Goal: Contribute content

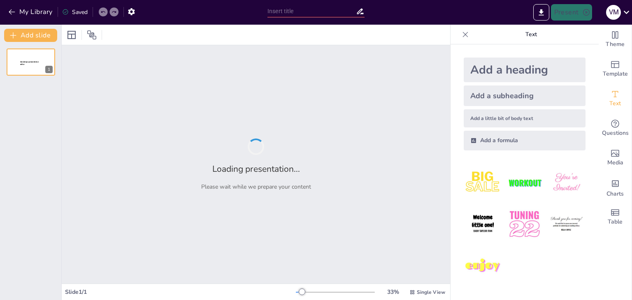
type input "Влияние Genshin Impact на развитие подростковых девочек: Психологические и соци…"
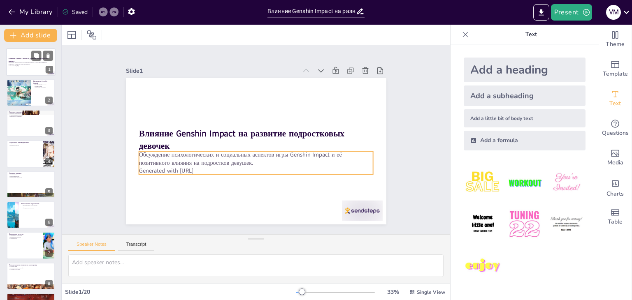
click at [23, 63] on p "Обсуждение психологических и социальных аспектов игры Genshin Impact и её позит…" at bounding box center [31, 63] width 44 height 3
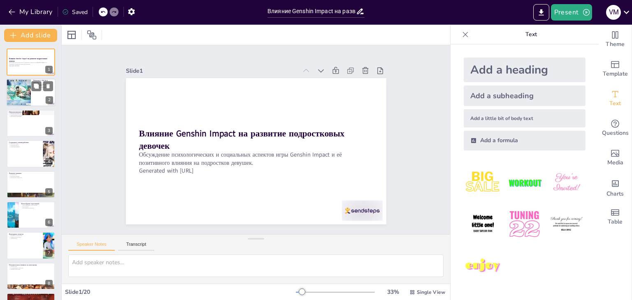
click at [26, 97] on div at bounding box center [18, 93] width 49 height 28
checkbox input "true"
type textarea "Loremip Dolors ametconsecte adipi el seddoe temporincid, u labor etd, magnaal e…"
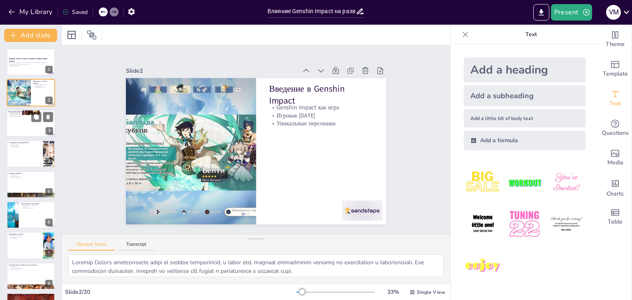
click at [25, 114] on p "Эмоциональный интеллект" at bounding box center [31, 115] width 44 height 2
checkbox input "true"
type textarea "Игра Genshin Impact способствует развитию креативности у подростков, предоставл…"
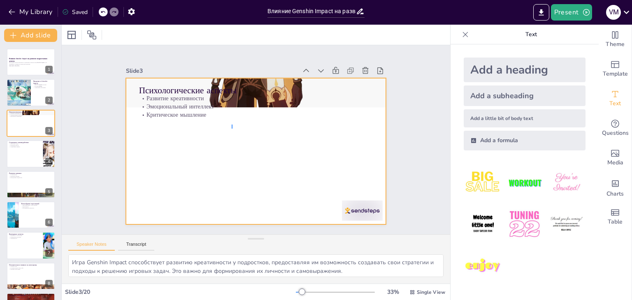
click at [232, 129] on div at bounding box center [245, 134] width 257 height 299
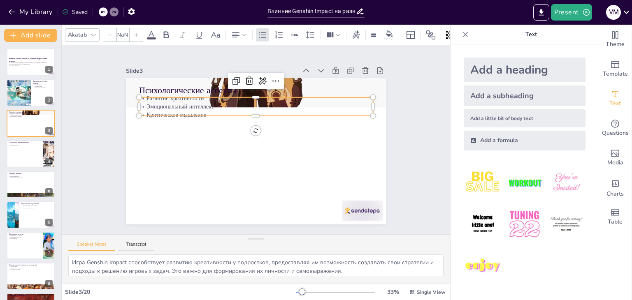
checkbox input "true"
type input "32"
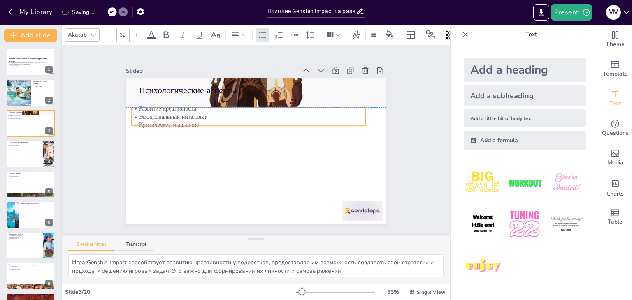
drag, startPoint x: 188, startPoint y: 100, endPoint x: 180, endPoint y: 111, distance: 13.0
click at [252, 111] on p "Эмоциональный интеллект" at bounding box center [280, 137] width 57 height 231
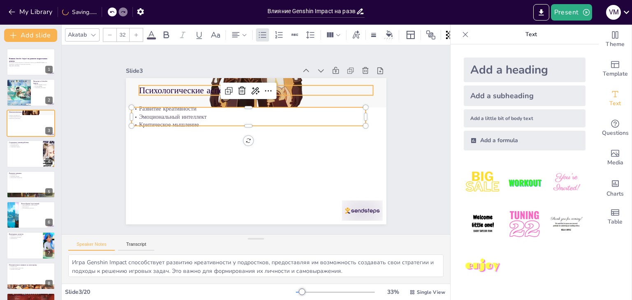
checkbox input "true"
type input "--"
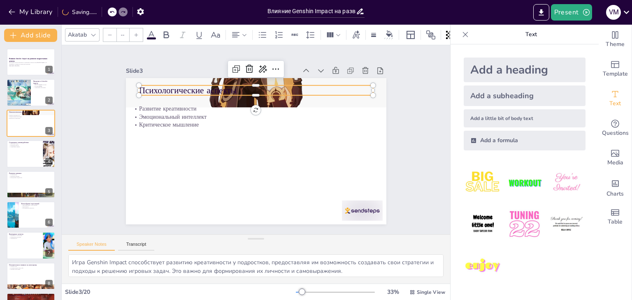
checkbox input "true"
type input "48"
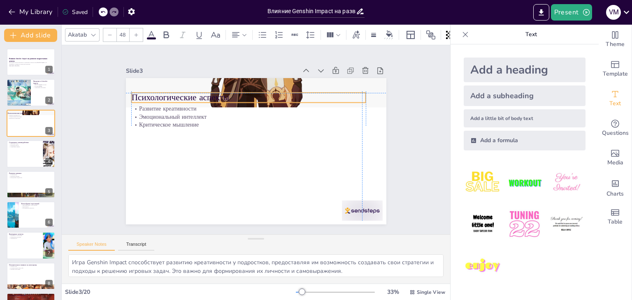
drag, startPoint x: 182, startPoint y: 91, endPoint x: 174, endPoint y: 97, distance: 9.7
click at [174, 97] on p "Психологические аспекты" at bounding box center [262, 98] width 227 height 84
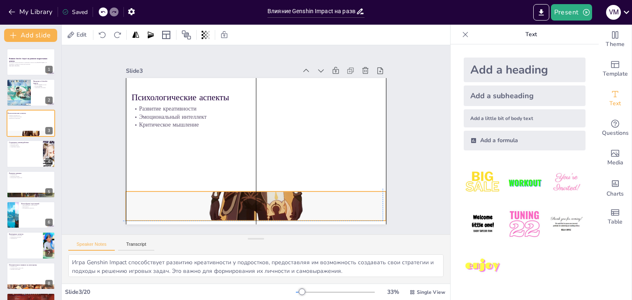
drag, startPoint x: 280, startPoint y: 81, endPoint x: 277, endPoint y: 191, distance: 110.7
click at [277, 191] on div at bounding box center [242, 204] width 328 height 397
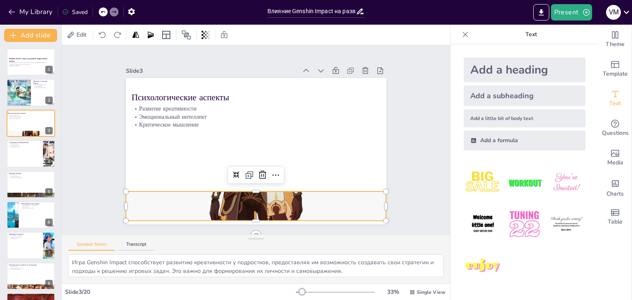
click at [277, 191] on div at bounding box center [211, 189] width 429 height 435
click at [255, 172] on icon at bounding box center [250, 175] width 9 height 10
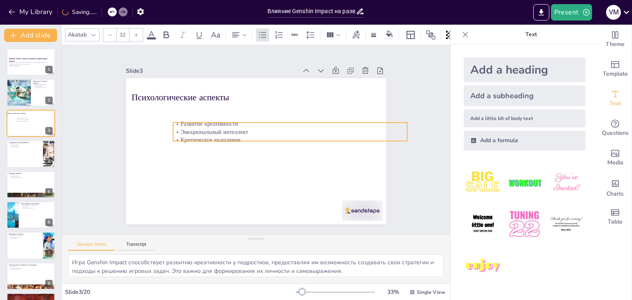
drag, startPoint x: 151, startPoint y: 116, endPoint x: 193, endPoint y: 131, distance: 44.2
click at [193, 131] on p "Эмоциональный интеллект" at bounding box center [290, 143] width 225 height 80
click at [133, 35] on div at bounding box center [136, 34] width 13 height 13
checkbox input "true"
type input "33"
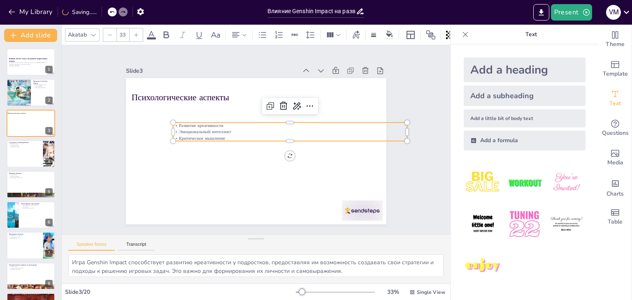
click at [133, 35] on div at bounding box center [136, 34] width 13 height 13
checkbox input "true"
type input "34"
click at [133, 35] on div at bounding box center [136, 34] width 13 height 13
checkbox input "true"
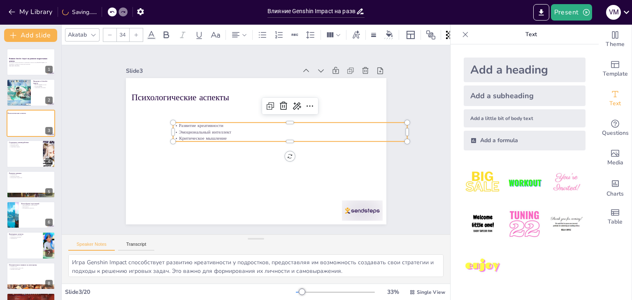
type input "35"
click at [133, 35] on div at bounding box center [136, 34] width 13 height 13
checkbox input "true"
type input "36"
click at [133, 35] on div at bounding box center [136, 34] width 13 height 13
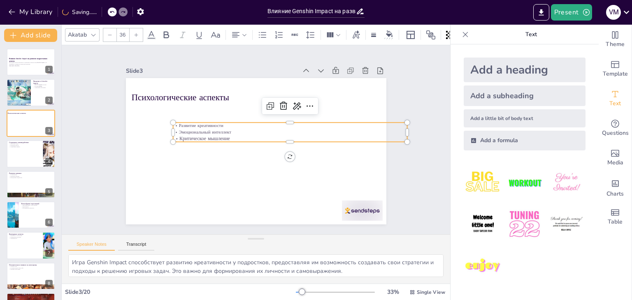
checkbox input "true"
type input "37"
click at [133, 35] on div at bounding box center [136, 34] width 13 height 13
checkbox input "true"
type input "38"
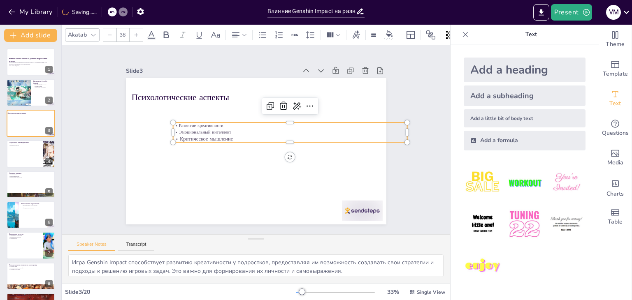
click at [133, 35] on div at bounding box center [136, 34] width 13 height 13
checkbox input "true"
type input "39"
click at [133, 35] on div at bounding box center [136, 34] width 13 height 13
checkbox input "true"
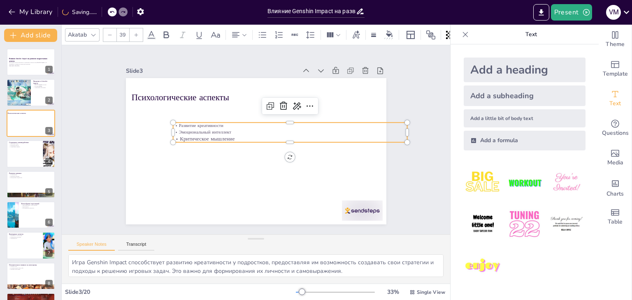
type input "40"
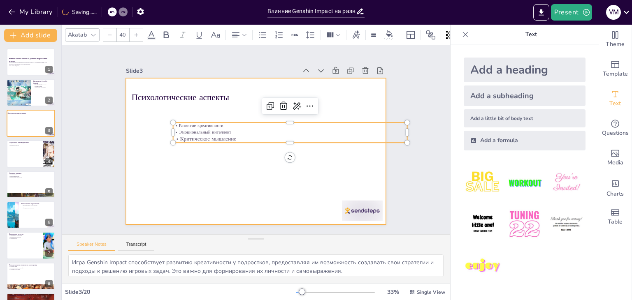
checkbox input "true"
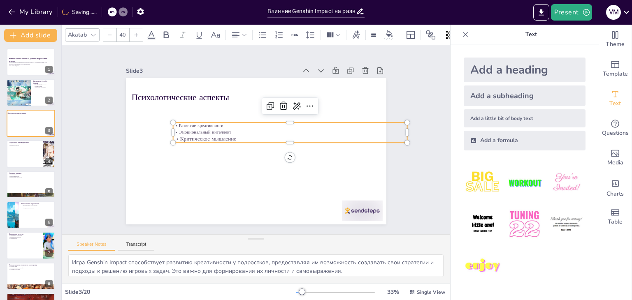
type input "33"
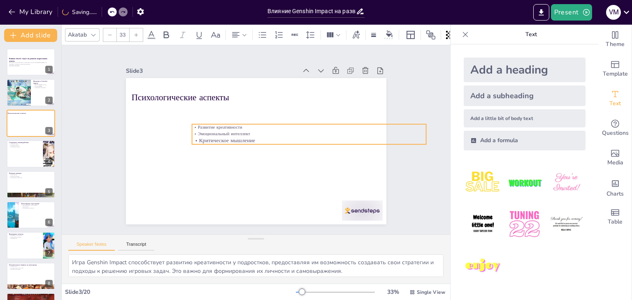
checkbox input "true"
type input "40"
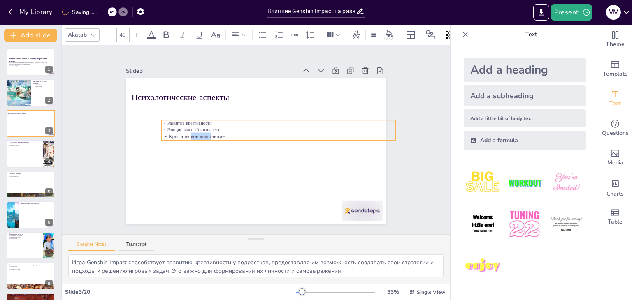
checkbox input "true"
type input "--"
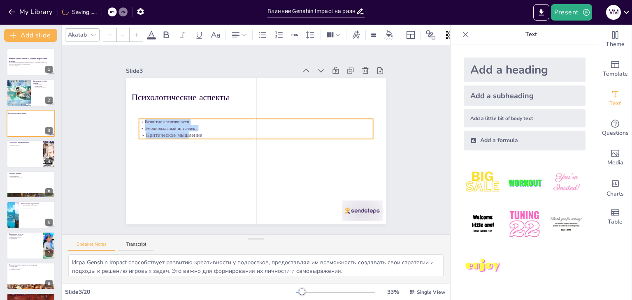
drag, startPoint x: 169, startPoint y: 124, endPoint x: 137, endPoint y: 120, distance: 32.7
click at [149, 120] on p "Развитие креативности" at bounding box center [261, 123] width 225 height 79
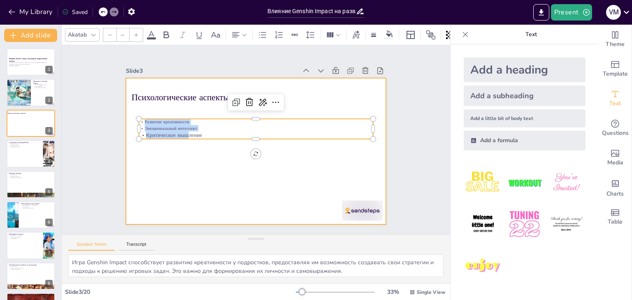
click at [162, 176] on div at bounding box center [253, 150] width 285 height 197
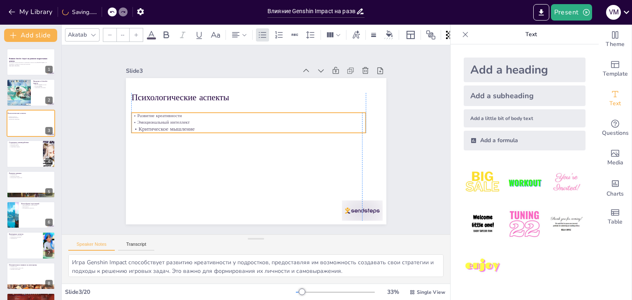
drag, startPoint x: 137, startPoint y: 117, endPoint x: 127, endPoint y: 111, distance: 12.0
click at [158, 111] on p "Развитие креативности" at bounding box center [261, 115] width 206 height 123
click at [139, 35] on div at bounding box center [136, 34] width 13 height 13
checkbox input "true"
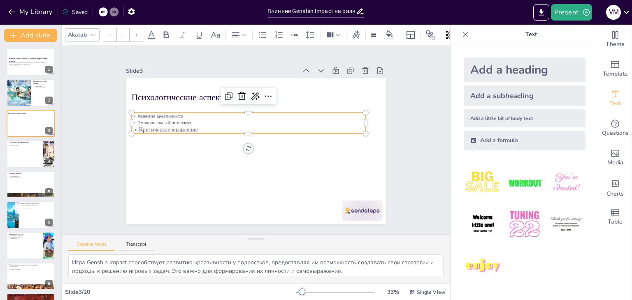
type input "42"
click at [139, 35] on div at bounding box center [136, 34] width 13 height 13
checkbox input "true"
type input "43"
click at [139, 35] on div at bounding box center [136, 34] width 13 height 13
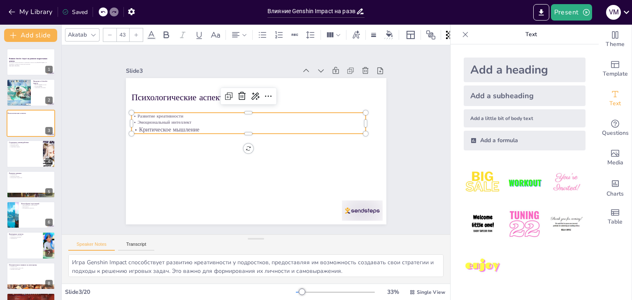
checkbox input "true"
type input "44"
click at [139, 35] on div at bounding box center [136, 34] width 13 height 13
checkbox input "true"
type input "45"
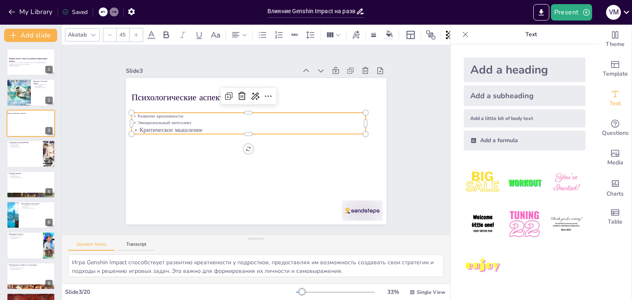
click at [139, 35] on div at bounding box center [136, 34] width 13 height 13
checkbox input "true"
type input "46"
click at [139, 35] on div at bounding box center [136, 34] width 13 height 13
checkbox input "true"
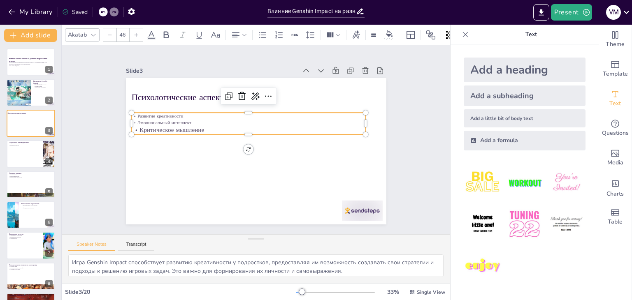
type input "47"
click at [139, 35] on div at bounding box center [136, 34] width 13 height 13
checkbox input "true"
type input "48"
click at [139, 35] on div at bounding box center [136, 34] width 13 height 13
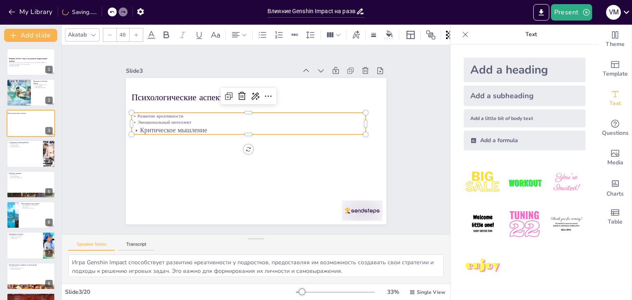
checkbox input "true"
type input "49"
checkbox input "true"
type input "50.8"
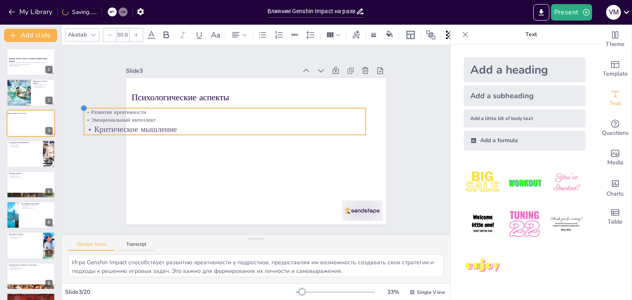
checkbox input "true"
type input "56.3"
checkbox input "true"
type input "59"
checkbox input "true"
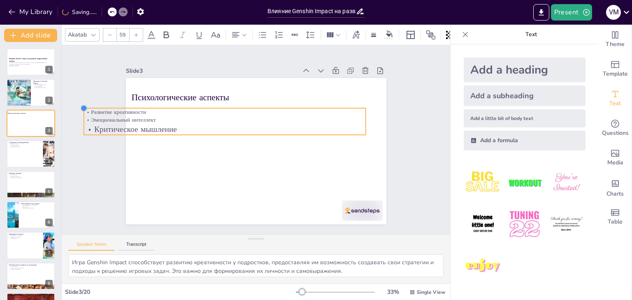
type input "61.7"
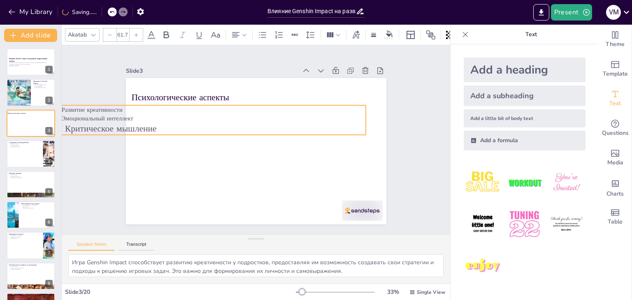
checkbox input "true"
type input "65.3"
checkbox input "true"
type input "64.4"
checkbox input "true"
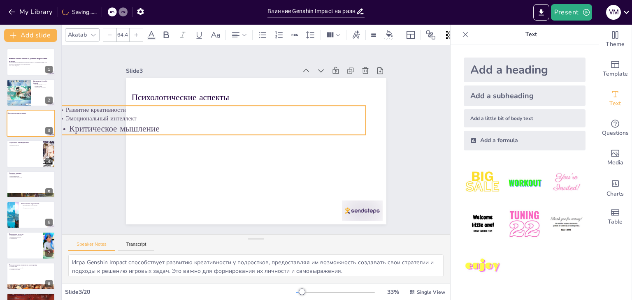
type input "62.6"
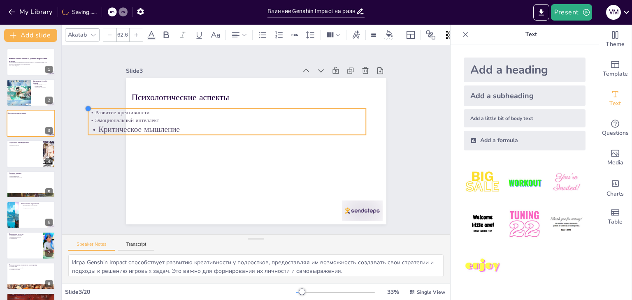
checkbox input "true"
type input "61.7"
checkbox input "true"
type input "58.1"
checkbox input "true"
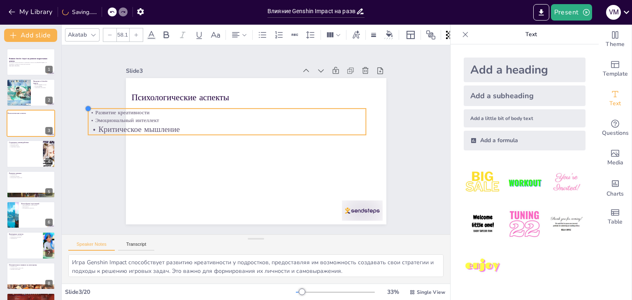
type input "57.2"
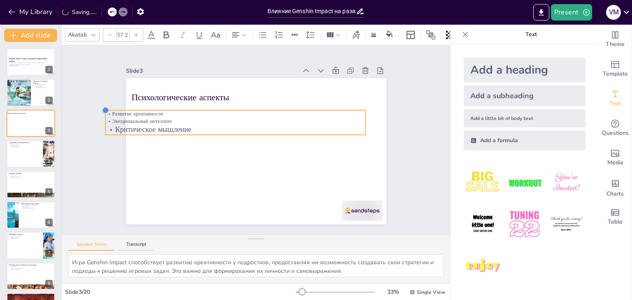
checkbox input "true"
type input "56.3"
checkbox input "true"
type input "54.4"
checkbox input "true"
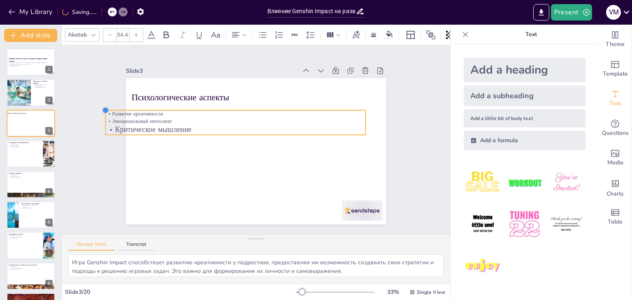
type input "53.5"
checkbox input "true"
type input "50.8"
checkbox input "true"
type input "49.9"
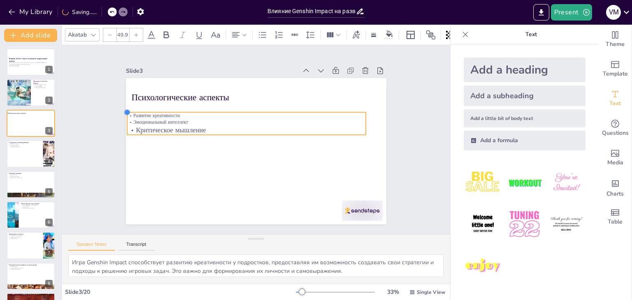
checkbox input "true"
type input "49"
checkbox input "true"
type input "47.2"
checkbox input "true"
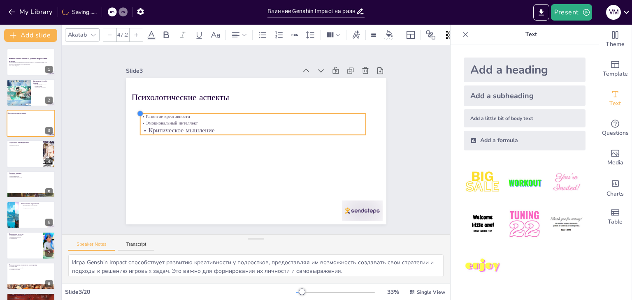
type input "46.3"
checkbox input "true"
type input "44.8"
checkbox input "true"
type input "44.9"
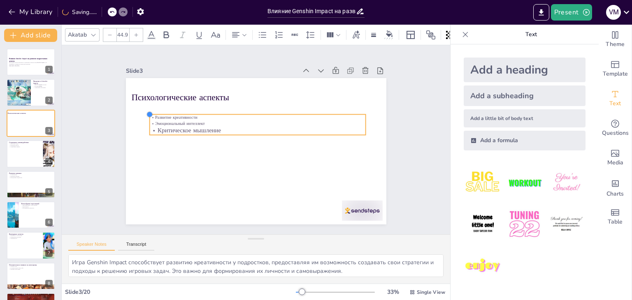
checkbox input "true"
type input "45.2"
checkbox input "true"
type input "45.4"
checkbox input "true"
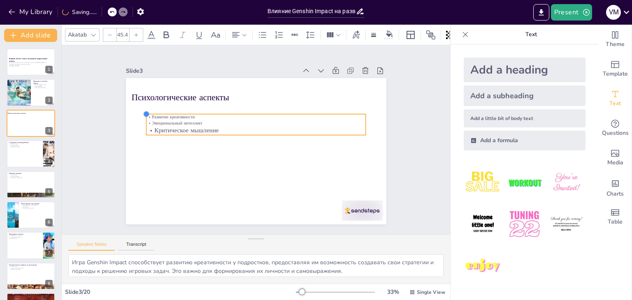
type input "45.9"
checkbox input "true"
type input "46.1"
checkbox input "true"
type input "46.2"
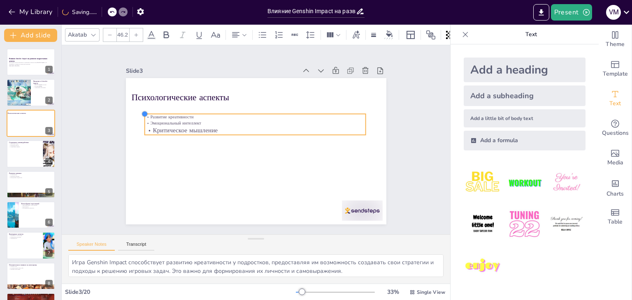
checkbox input "true"
type input "46.6"
checkbox input "true"
type input "46.9"
checkbox input "true"
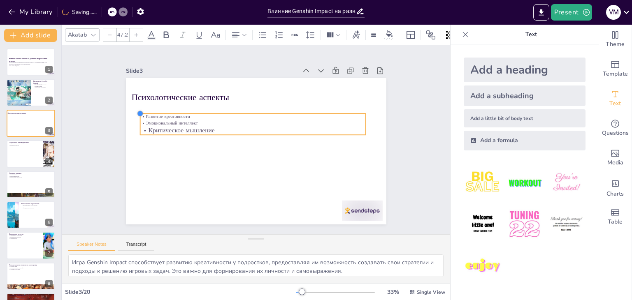
type input "47.6"
checkbox input "true"
type input "47.8"
checkbox input "true"
type input "47.9"
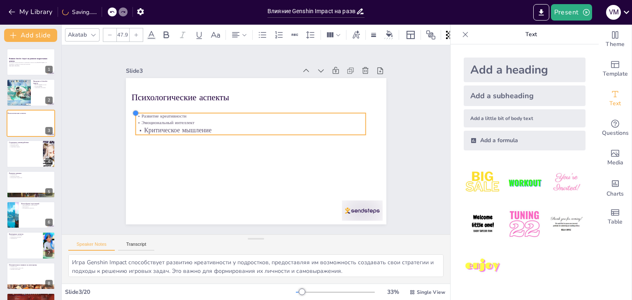
checkbox input "true"
type input "48"
checkbox input "true"
type input "48.1"
checkbox input "true"
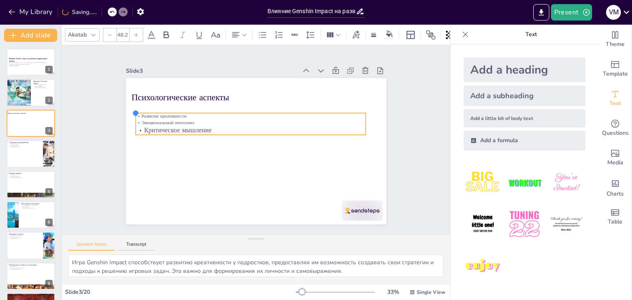
type input "48.3"
checkbox input "true"
type input "48.4"
checkbox input "true"
type input "48.7"
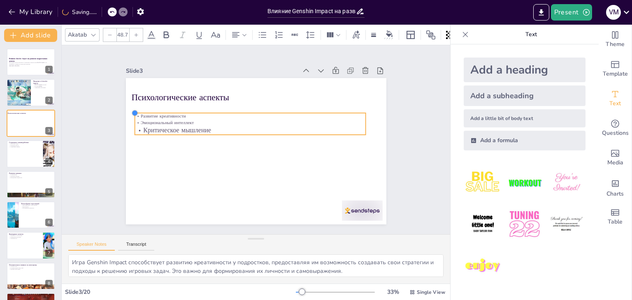
checkbox input "true"
type input "48.9"
checkbox input "true"
type input "49"
checkbox input "true"
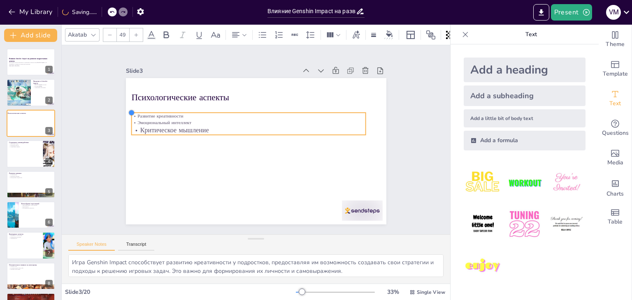
type input "49.2"
drag, startPoint x: 125, startPoint y: 108, endPoint x: 124, endPoint y: 112, distance: 4.2
click at [148, 68] on div at bounding box center [152, 64] width 9 height 9
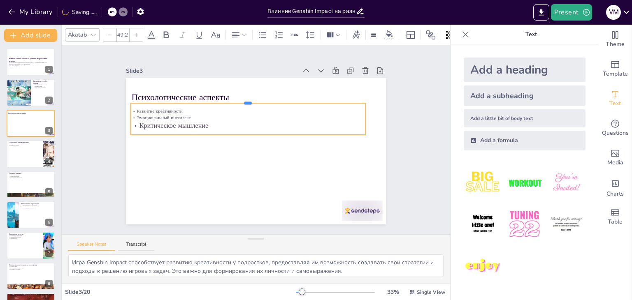
drag, startPoint x: 241, startPoint y: 109, endPoint x: 240, endPoint y: 99, distance: 9.9
click at [292, 99] on div at bounding box center [295, 131] width 7 height 235
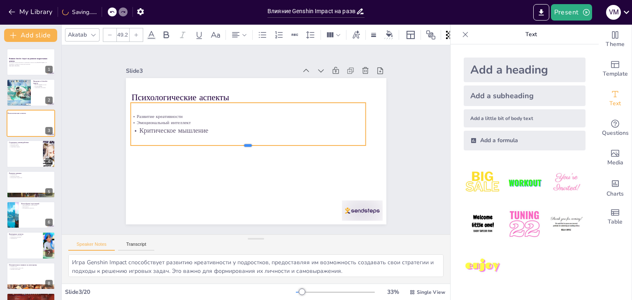
drag, startPoint x: 241, startPoint y: 132, endPoint x: 242, endPoint y: 143, distance: 11.1
click at [242, 143] on div at bounding box center [246, 147] width 231 height 55
click at [21, 154] on div at bounding box center [30, 154] width 49 height 28
checkbox input "true"
type textarea "Игра способствует формированию дружеских связей между игроками, что важно для с…"
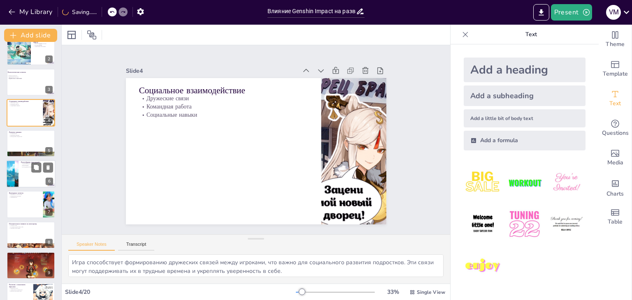
click at [34, 173] on div at bounding box center [30, 174] width 49 height 28
checkbox input "true"
type textarea "Идентификация с персонажами позволяет подросткам находить отражение своих эмоци…"
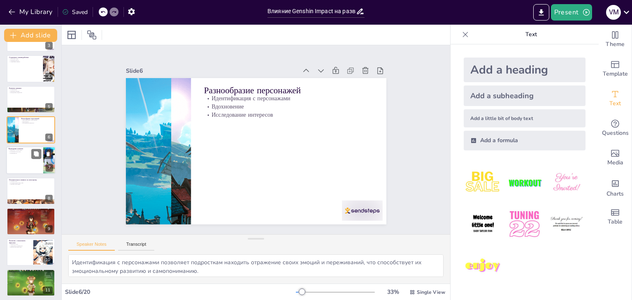
click at [30, 164] on div at bounding box center [30, 161] width 49 height 28
checkbox input "true"
type textarea "Знакомство с различными культурами через игру помогает подросткам развивать ува…"
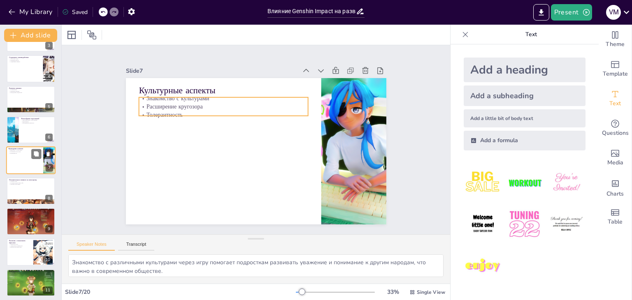
scroll to position [74, 0]
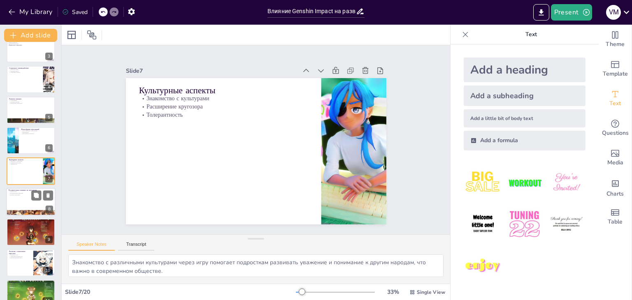
click at [25, 207] on div at bounding box center [30, 202] width 49 height 28
checkbox input "true"
type textarea "Успехи в игре помогают подросткам осознавать свои достижения и способности, что…"
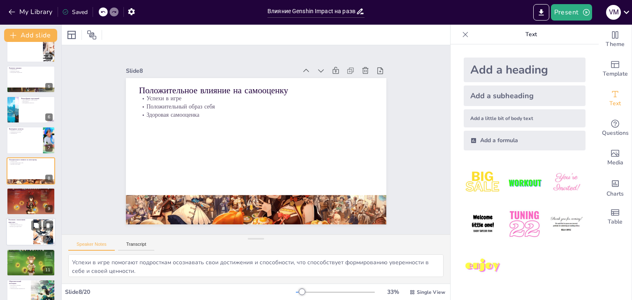
click at [29, 238] on div at bounding box center [30, 232] width 49 height 28
checkbox input "true"
type textarea "Цифровая эпоха формирует уникальный опыт для подростков, который отличается от …"
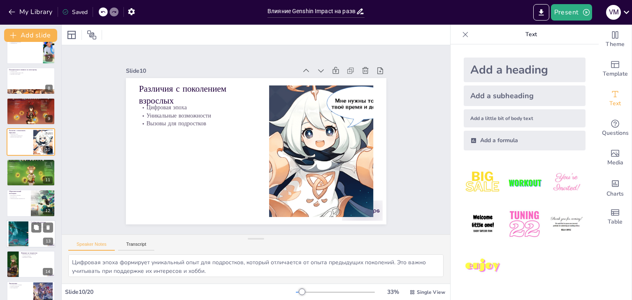
scroll to position [207, 0]
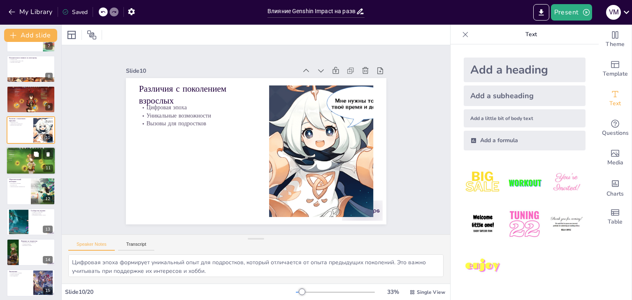
click at [22, 165] on div at bounding box center [30, 161] width 49 height 28
checkbox input "true"
type textarea "Поддержка интересов подростков важна для их развития. Родители должны интересов…"
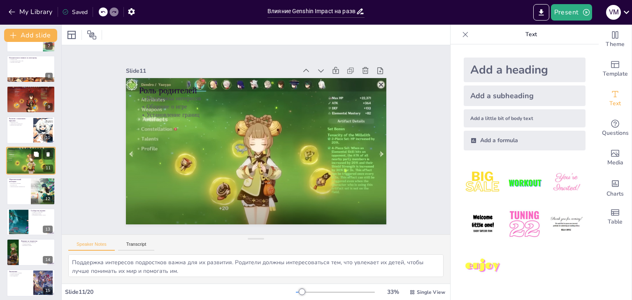
scroll to position [197, 0]
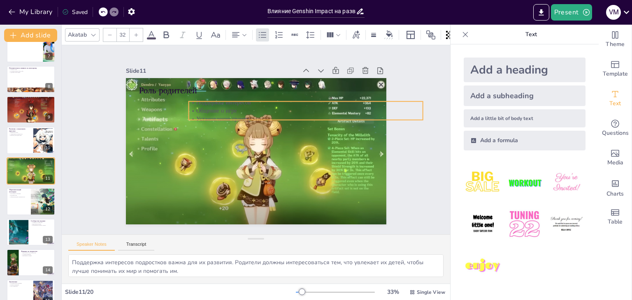
drag, startPoint x: 174, startPoint y: 107, endPoint x: 221, endPoint y: 112, distance: 47.6
click at [223, 111] on p "Общение о игре" at bounding box center [293, 97] width 225 height 80
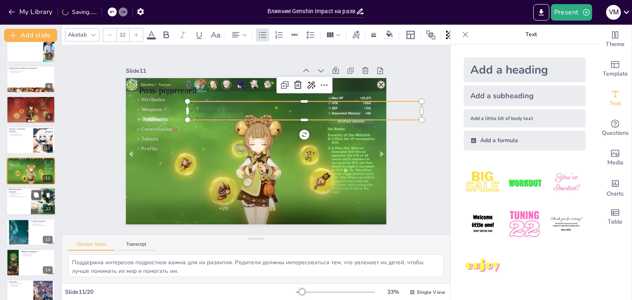
checkbox input "true"
click at [37, 197] on icon at bounding box center [36, 195] width 5 height 5
type textarea "Использование игры как инструмента обучения позволяет подросткам развивать навы…"
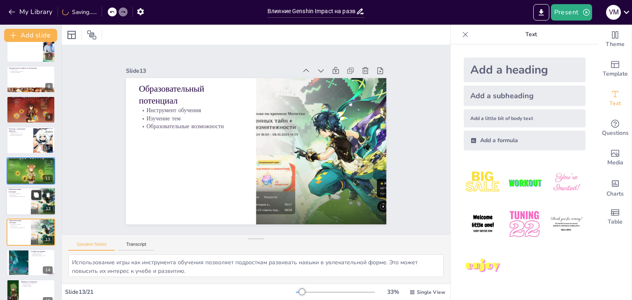
scroll to position [258, 0]
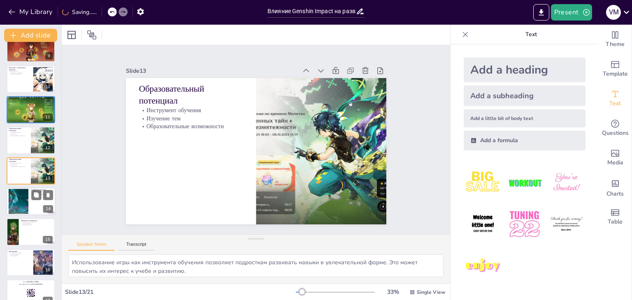
checkbox input "true"
click at [20, 207] on div at bounding box center [19, 201] width 46 height 25
type textarea "Активное сообщество игроков предоставляет подросткам возможность взаимодействов…"
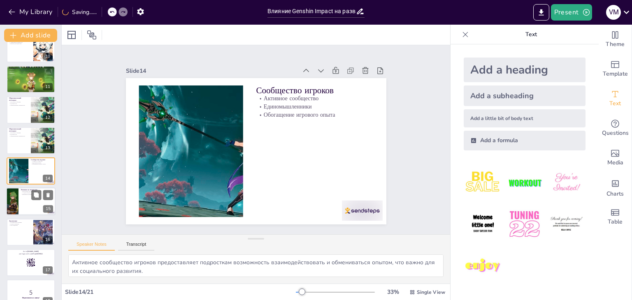
checkbox input "true"
click at [21, 209] on div at bounding box center [30, 202] width 49 height 28
type textarea "Вдохновение, получаемое от игры, может привести к созданию уникальных творчески…"
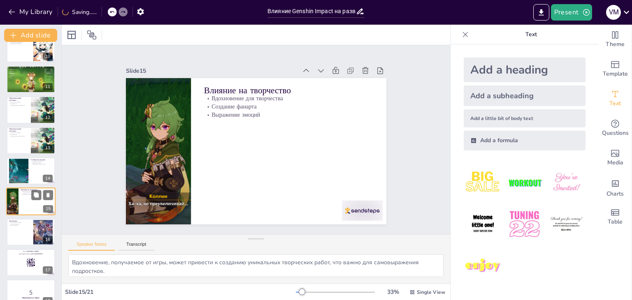
scroll to position [319, 0]
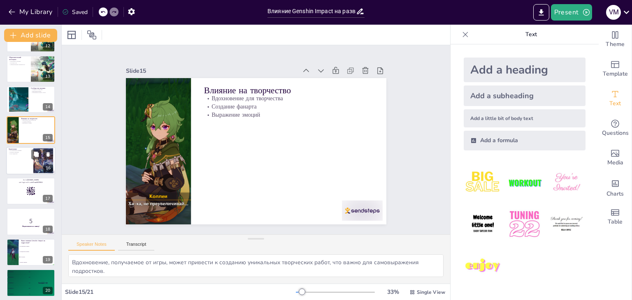
checkbox input "true"
click at [21, 163] on div at bounding box center [30, 161] width 49 height 28
type textarea "Положительное влияние игры на подростков может быть значительным, если они игра…"
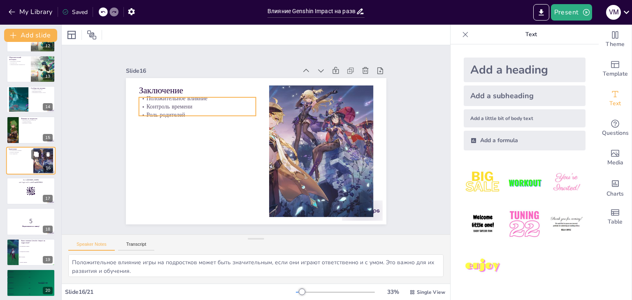
scroll to position [350, 0]
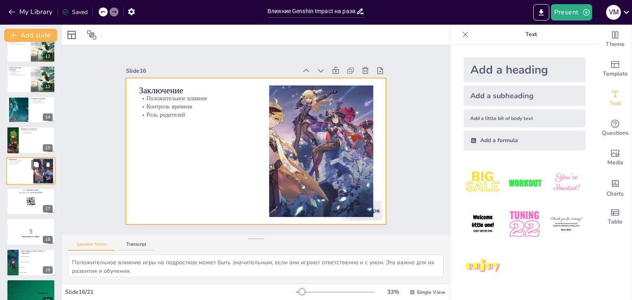
click at [23, 177] on div at bounding box center [30, 171] width 49 height 28
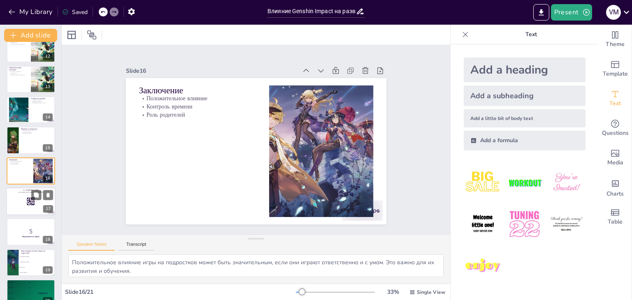
checkbox input "true"
click at [29, 203] on rect at bounding box center [30, 201] width 9 height 9
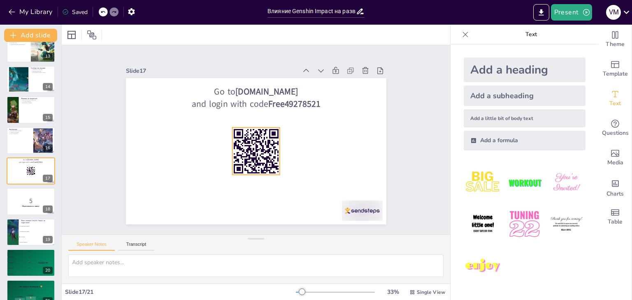
checkbox input "true"
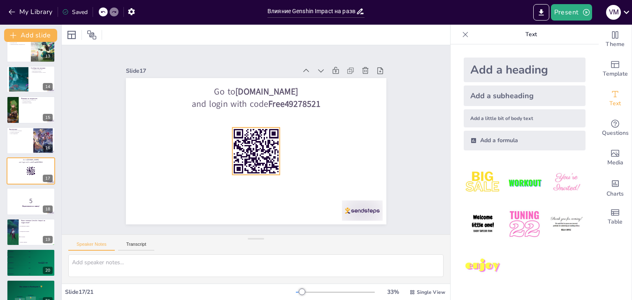
checkbox input "true"
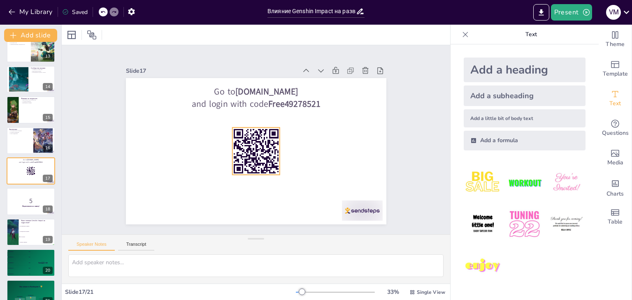
checkbox input "true"
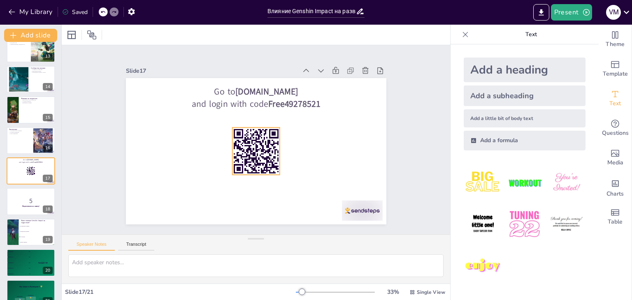
checkbox input "true"
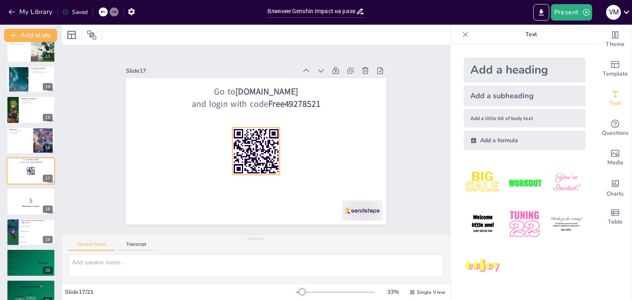
checkbox input "true"
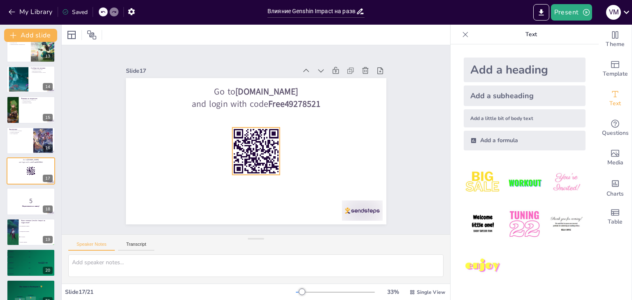
checkbox input "true"
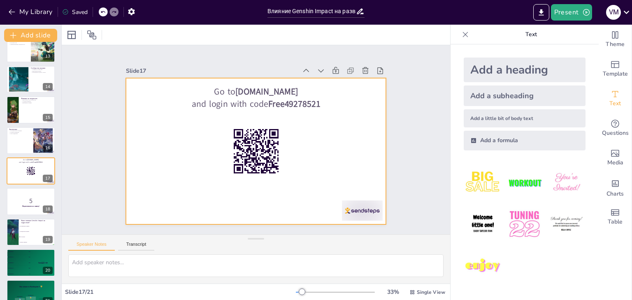
checkbox input "true"
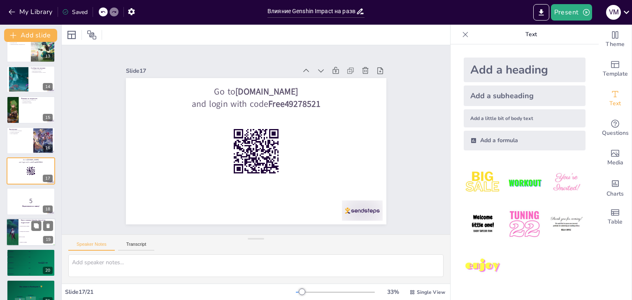
checkbox input "true"
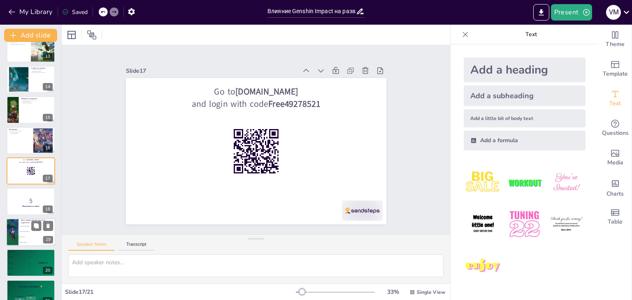
checkbox input "true"
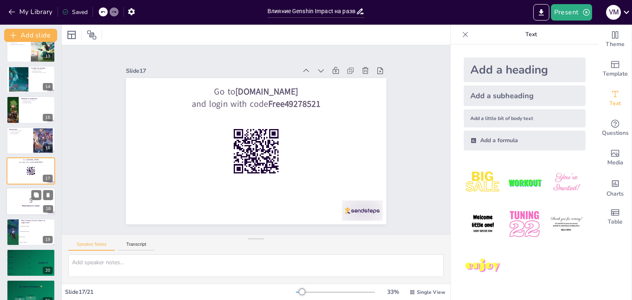
checkbox input "true"
click at [23, 207] on p "Подготовьтесь к квизу!" at bounding box center [31, 206] width 44 height 2
checkbox input "true"
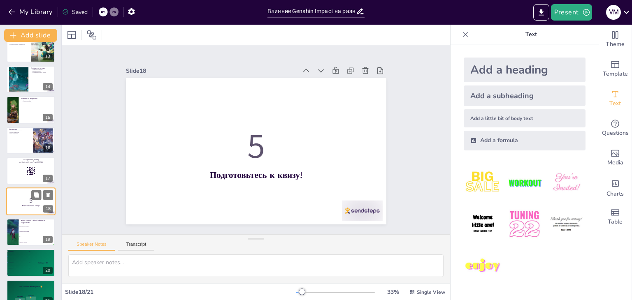
scroll to position [394, 0]
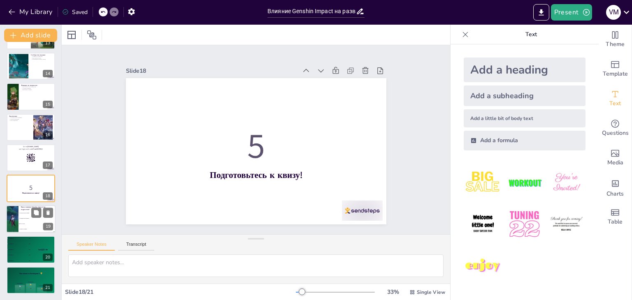
checkbox input "true"
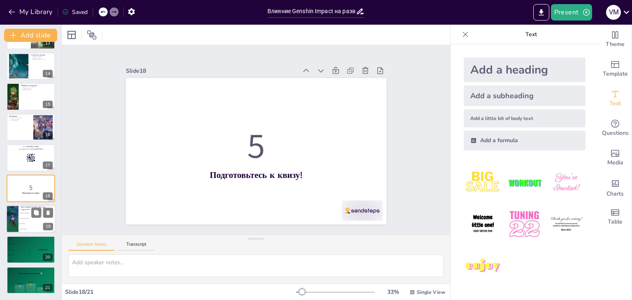
checkbox input "true"
click at [21, 219] on li "Отрицательное влияние" at bounding box center [37, 218] width 37 height 5
type textarea "Правильный ответ - Обе стороны. Genshin Impact может оказывать как положительно…"
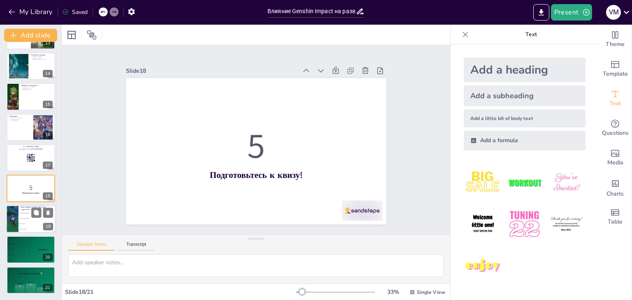
checkbox input "true"
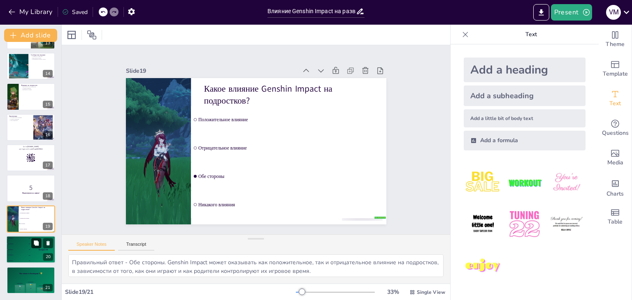
click at [37, 244] on icon at bounding box center [36, 243] width 5 height 5
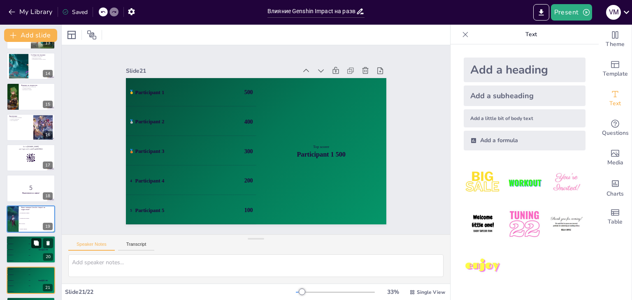
scroll to position [425, 0]
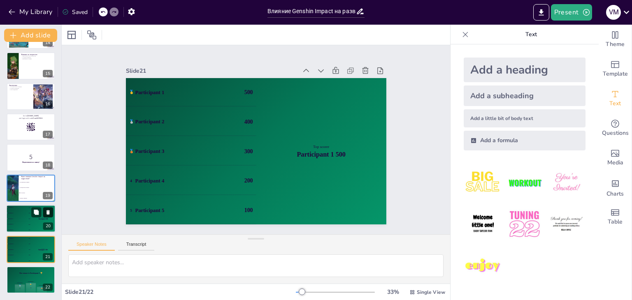
click at [46, 241] on icon at bounding box center [48, 244] width 6 height 6
